Goal: Task Accomplishment & Management: Manage account settings

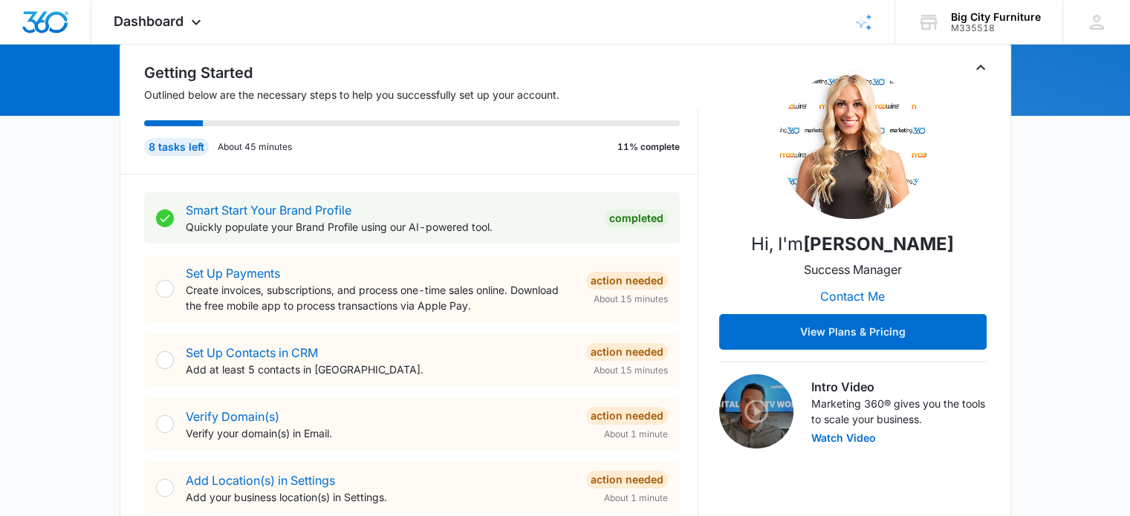
scroll to position [166, 0]
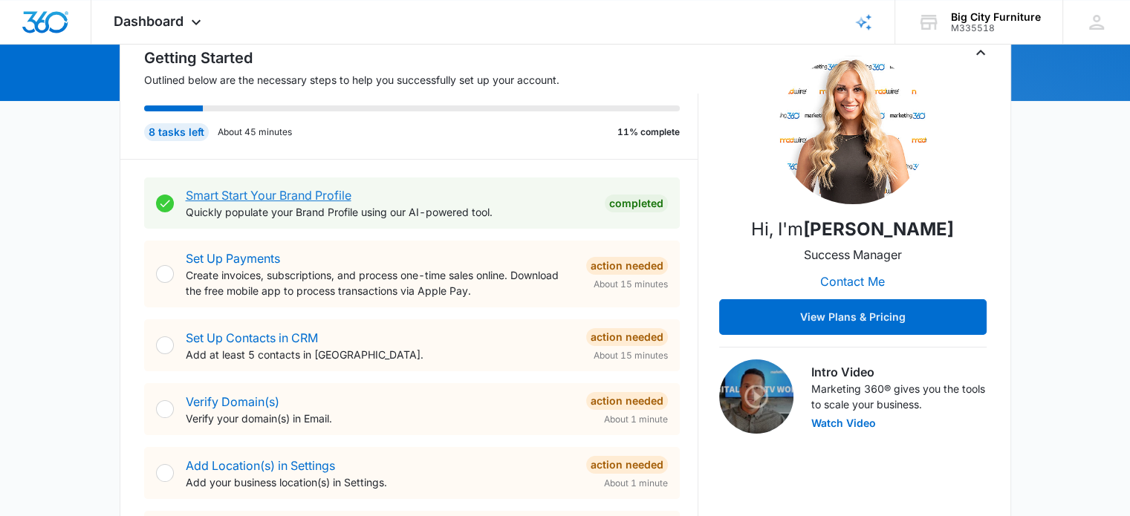
click at [333, 192] on link "Smart Start Your Brand Profile" at bounding box center [269, 195] width 166 height 15
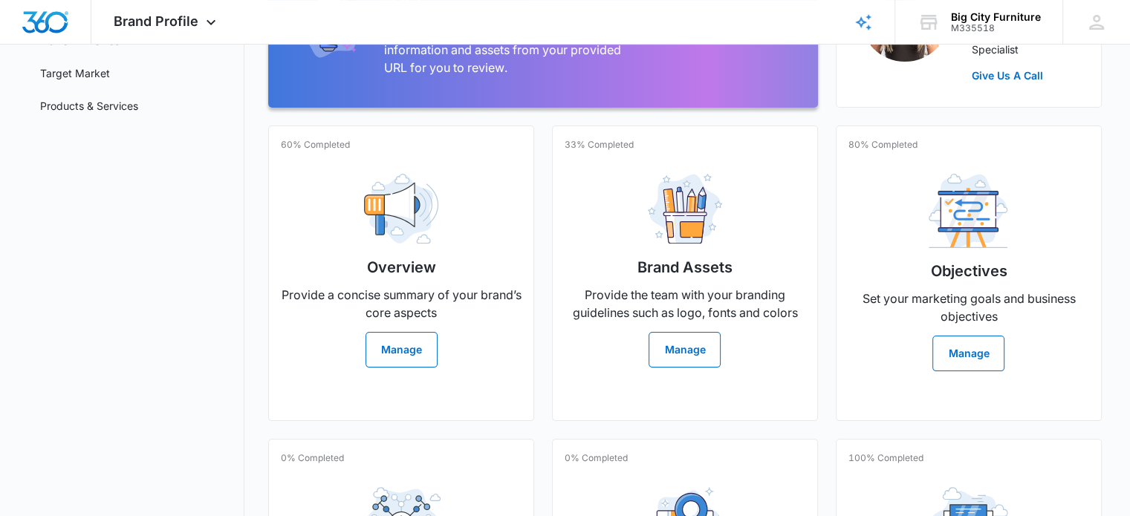
scroll to position [236, 0]
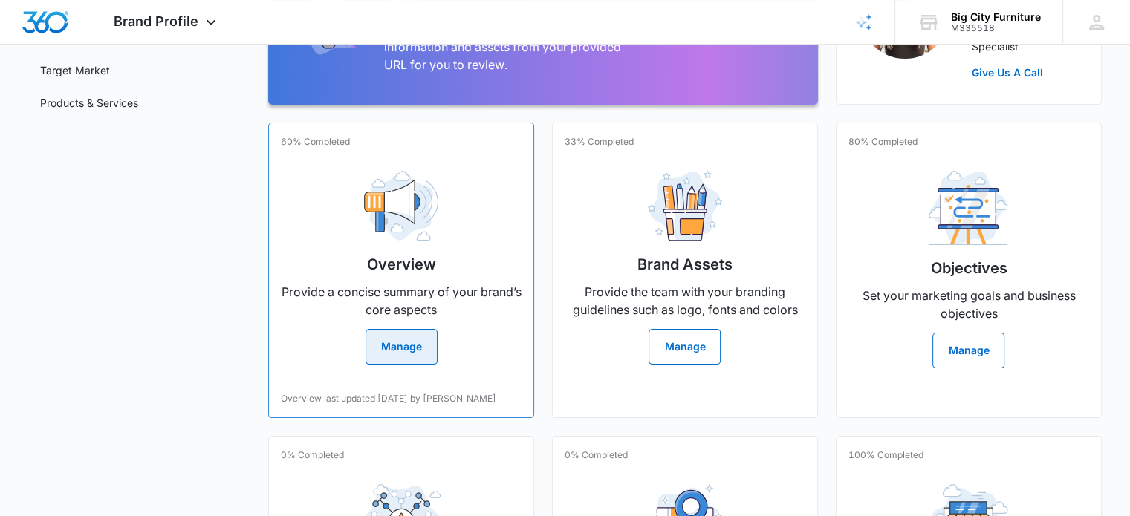
click at [409, 349] on button "Manage" at bounding box center [401, 347] width 72 height 36
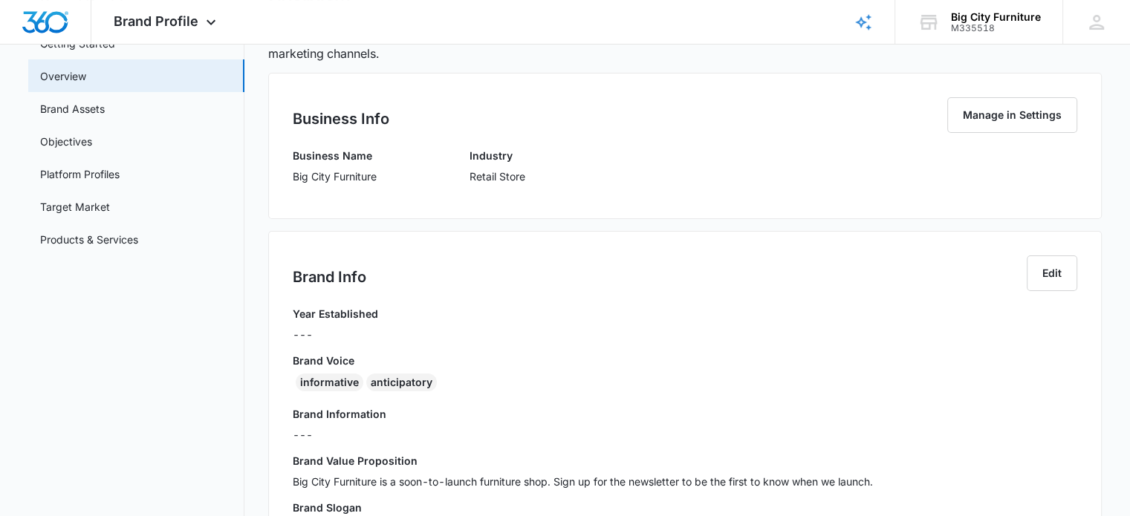
scroll to position [68, 0]
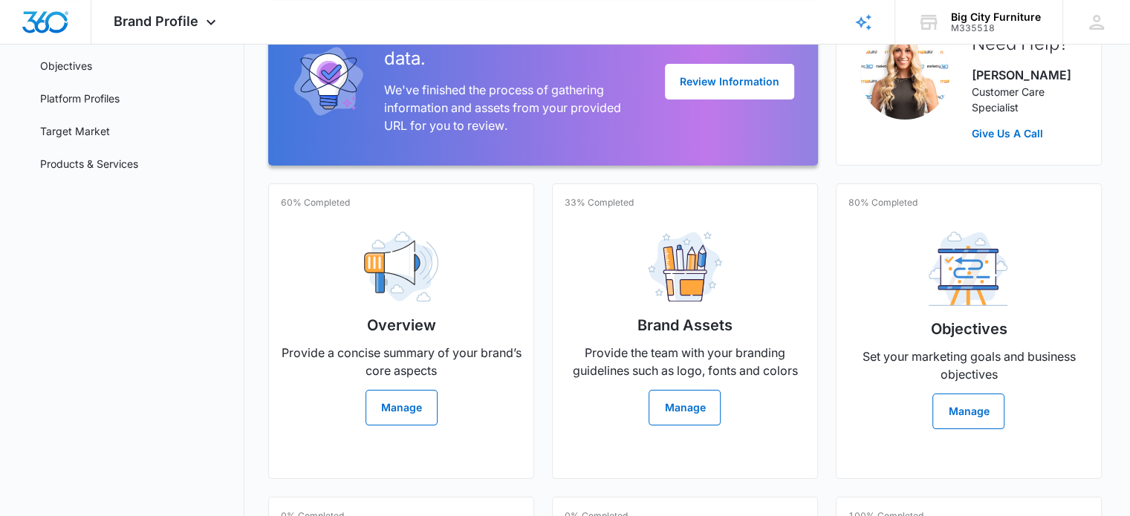
scroll to position [187, 0]
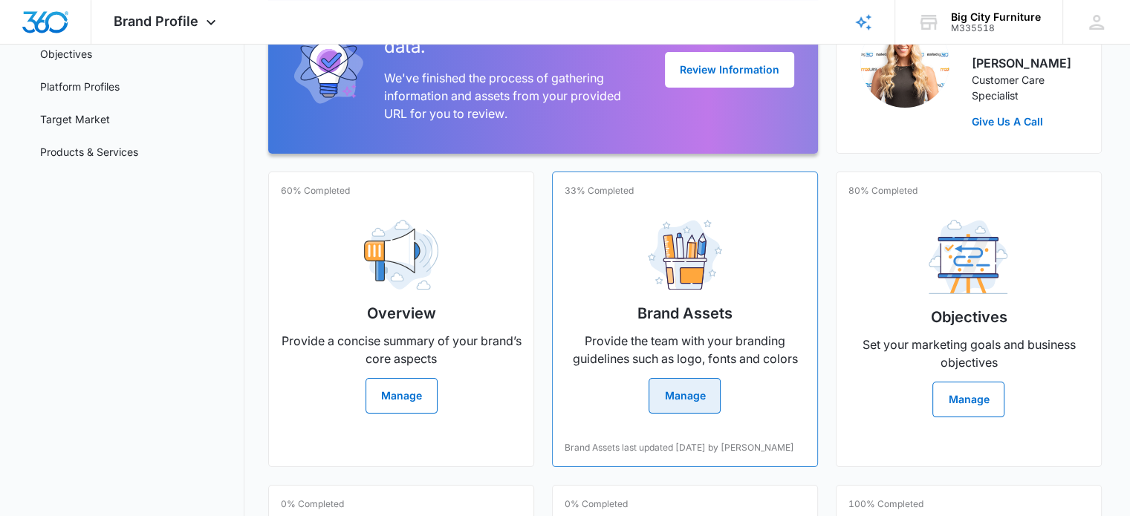
click at [698, 396] on button "Manage" at bounding box center [685, 396] width 72 height 36
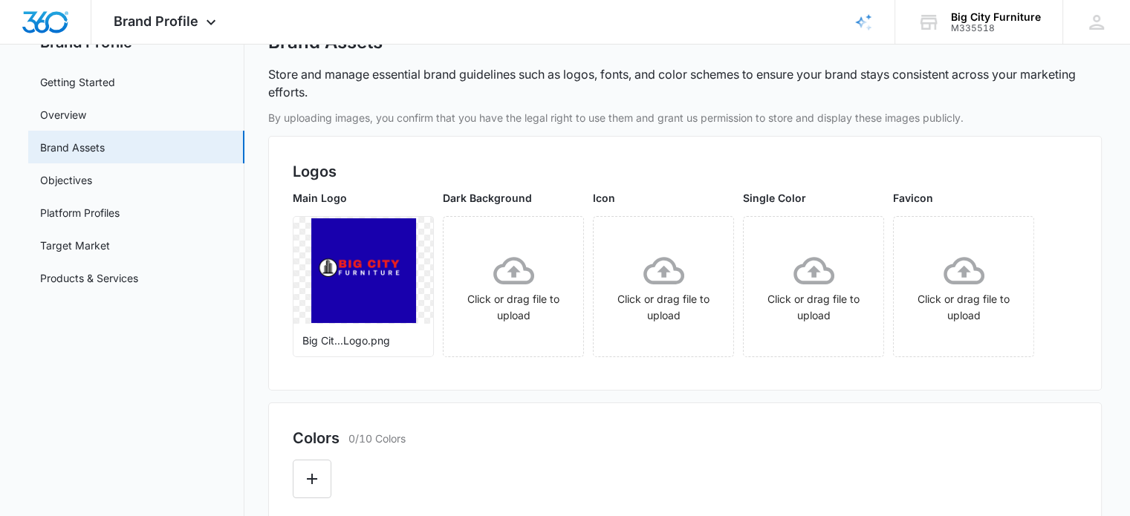
scroll to position [79, 0]
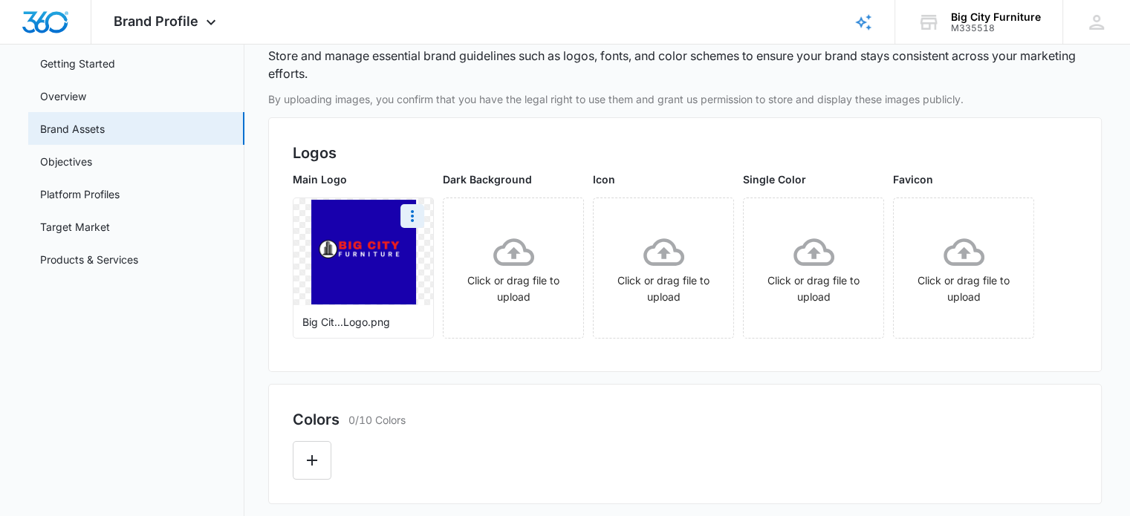
click at [393, 278] on img at bounding box center [363, 252] width 105 height 105
click at [408, 213] on icon "More" at bounding box center [412, 216] width 18 height 18
click at [450, 254] on div "Download" at bounding box center [443, 258] width 48 height 10
click at [410, 213] on icon "More" at bounding box center [412, 216] width 18 height 18
click at [443, 275] on div "Delete" at bounding box center [443, 280] width 48 height 10
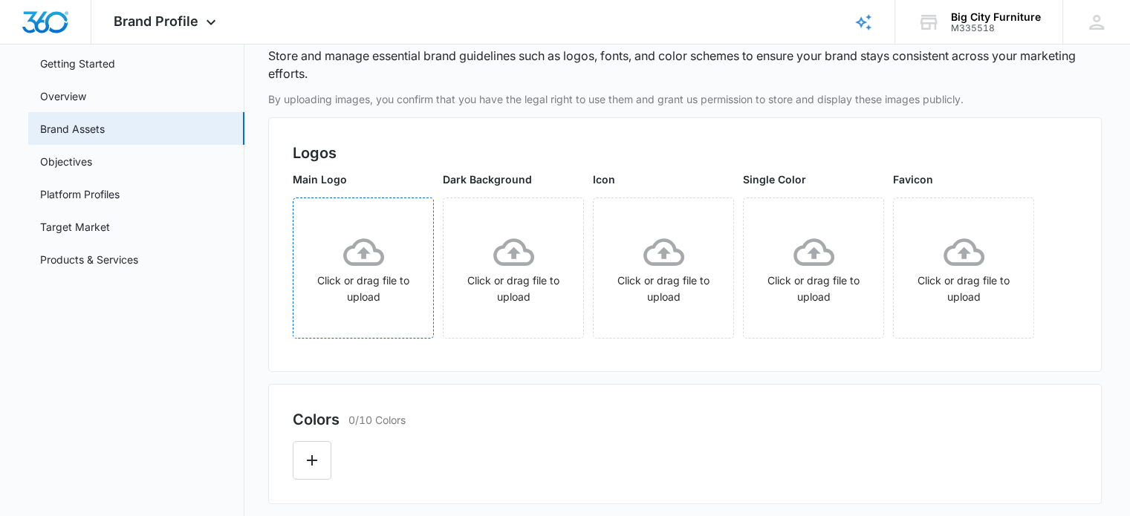
click at [371, 253] on icon at bounding box center [363, 252] width 41 height 41
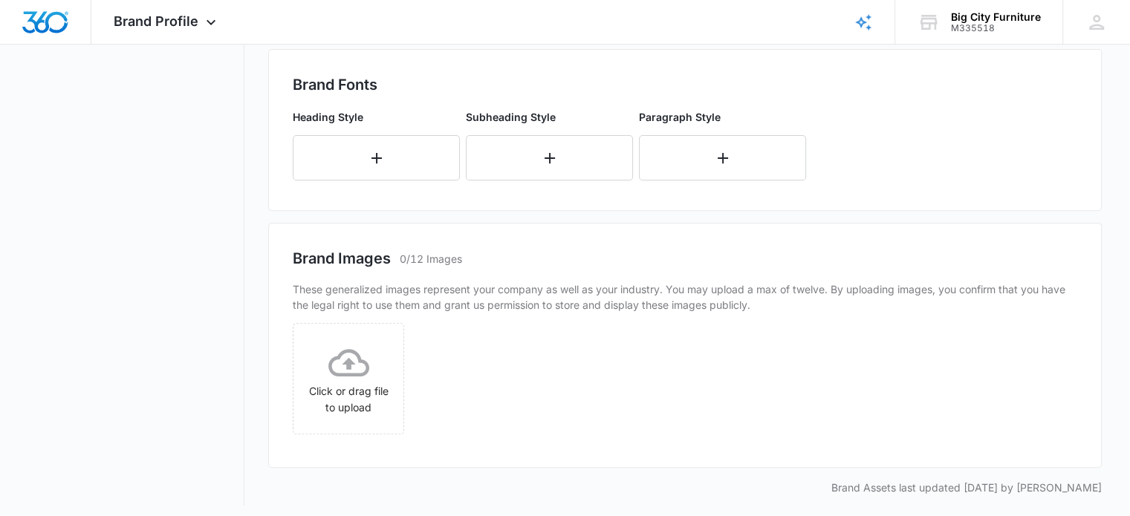
scroll to position [553, 0]
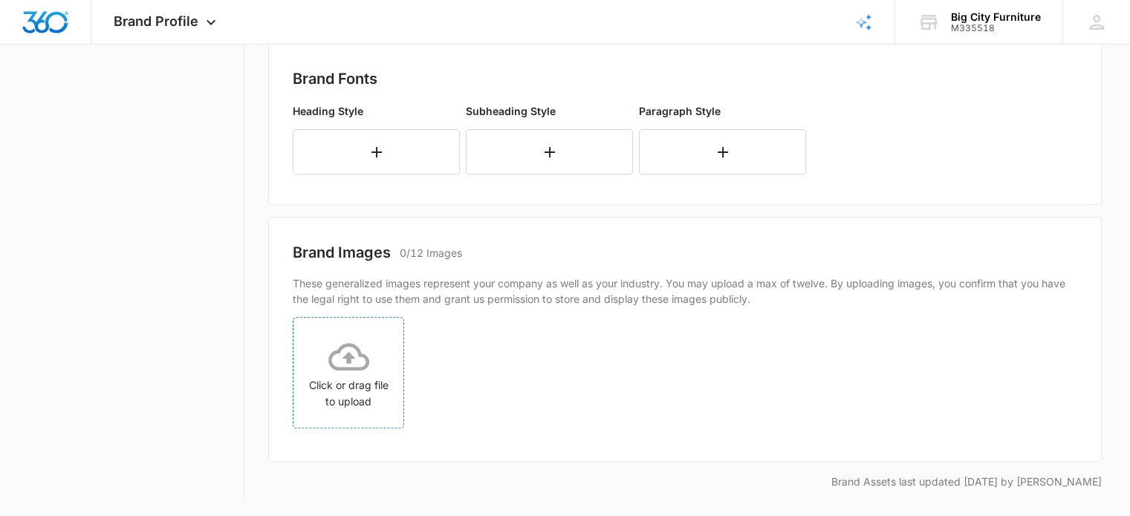
click at [363, 374] on icon at bounding box center [348, 357] width 41 height 41
